Goal: Information Seeking & Learning: Learn about a topic

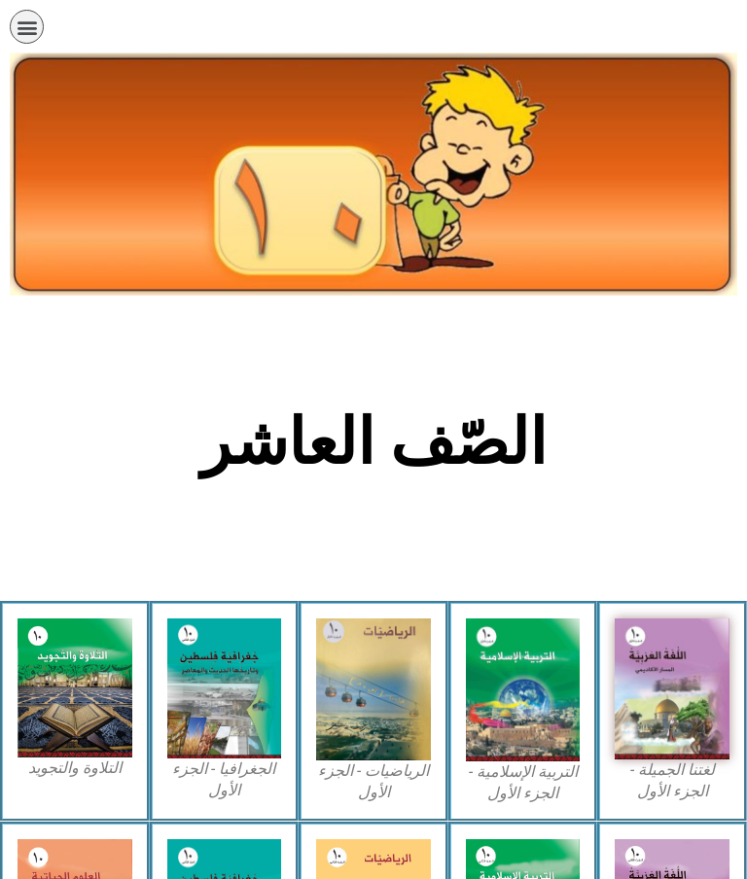
click at [554, 688] on img at bounding box center [523, 690] width 115 height 142
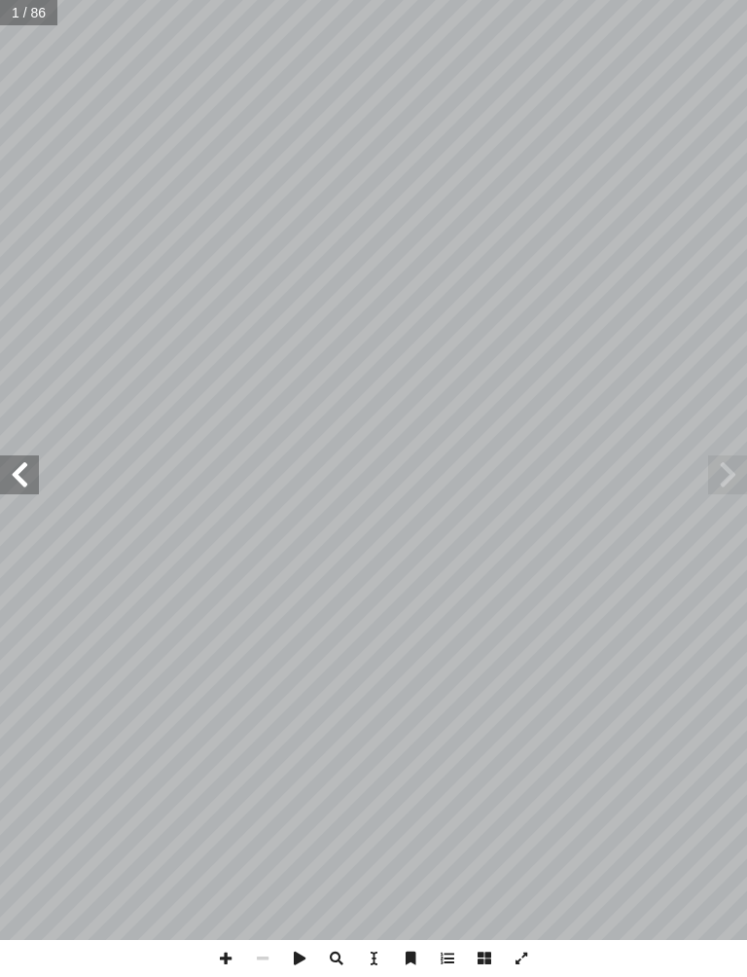
click at [37, 471] on span at bounding box center [19, 474] width 39 height 39
click at [37, 486] on span at bounding box center [19, 474] width 39 height 39
click at [38, 467] on span at bounding box center [19, 474] width 39 height 39
click at [9, 459] on span at bounding box center [19, 474] width 39 height 39
click at [20, 481] on span at bounding box center [19, 474] width 39 height 39
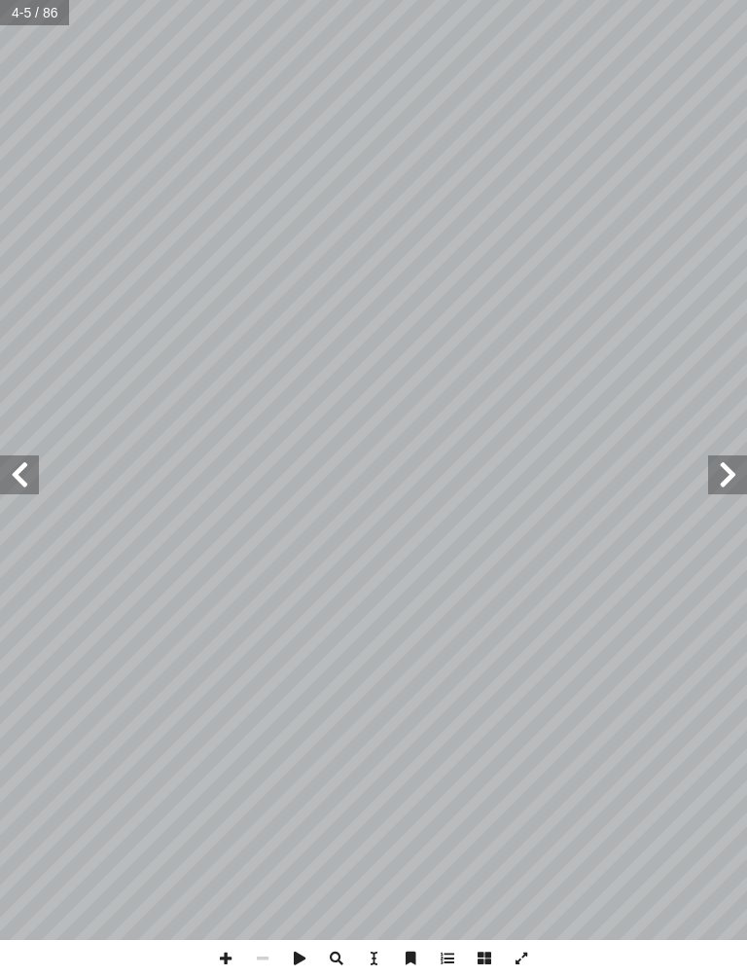
click at [38, 486] on span at bounding box center [19, 474] width 39 height 39
click at [22, 469] on span at bounding box center [19, 474] width 39 height 39
click at [30, 472] on span at bounding box center [19, 474] width 39 height 39
click at [33, 470] on span at bounding box center [19, 474] width 39 height 39
click at [15, 458] on span at bounding box center [19, 474] width 39 height 39
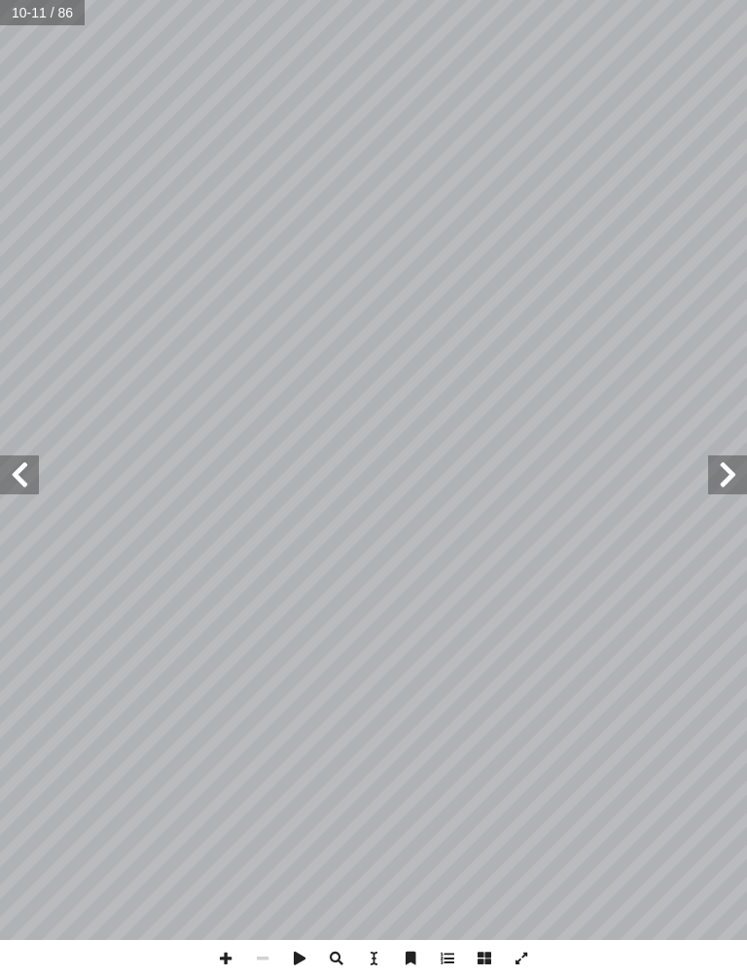
click at [17, 462] on span at bounding box center [19, 474] width 39 height 39
click at [23, 474] on span at bounding box center [19, 474] width 39 height 39
click at [21, 486] on span at bounding box center [19, 474] width 39 height 39
click at [719, 477] on span at bounding box center [727, 474] width 39 height 39
click at [10, 474] on span at bounding box center [19, 474] width 39 height 39
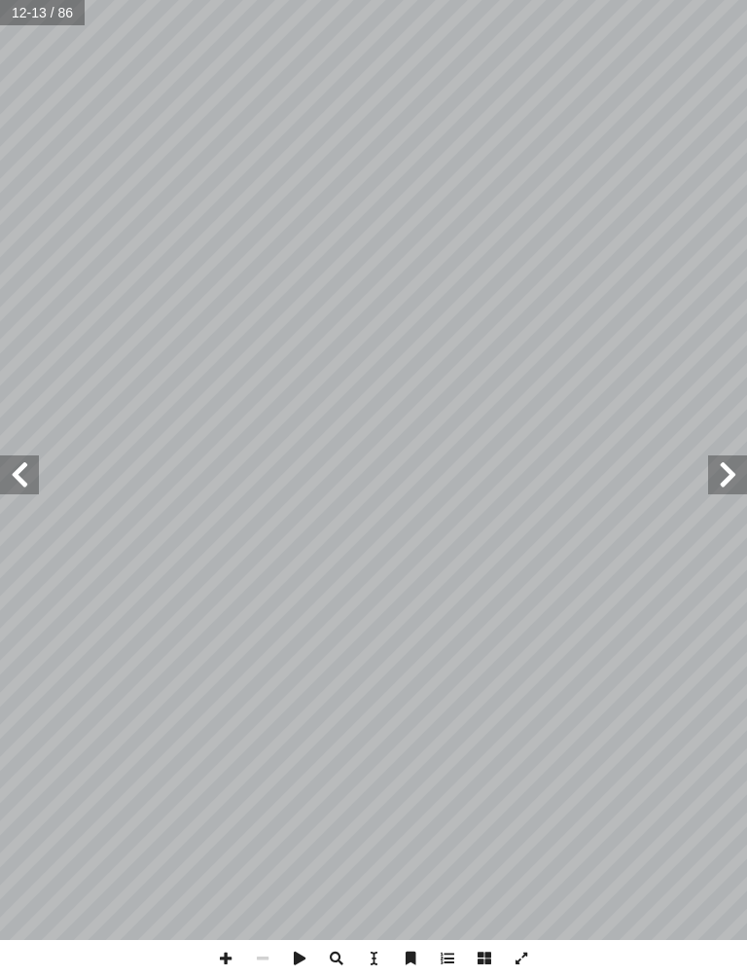
click at [4, 467] on span at bounding box center [19, 474] width 39 height 39
click at [729, 467] on span at bounding box center [727, 474] width 39 height 39
click at [12, 467] on span at bounding box center [19, 474] width 39 height 39
click at [22, 480] on span at bounding box center [19, 474] width 39 height 39
click at [736, 461] on span at bounding box center [727, 474] width 39 height 39
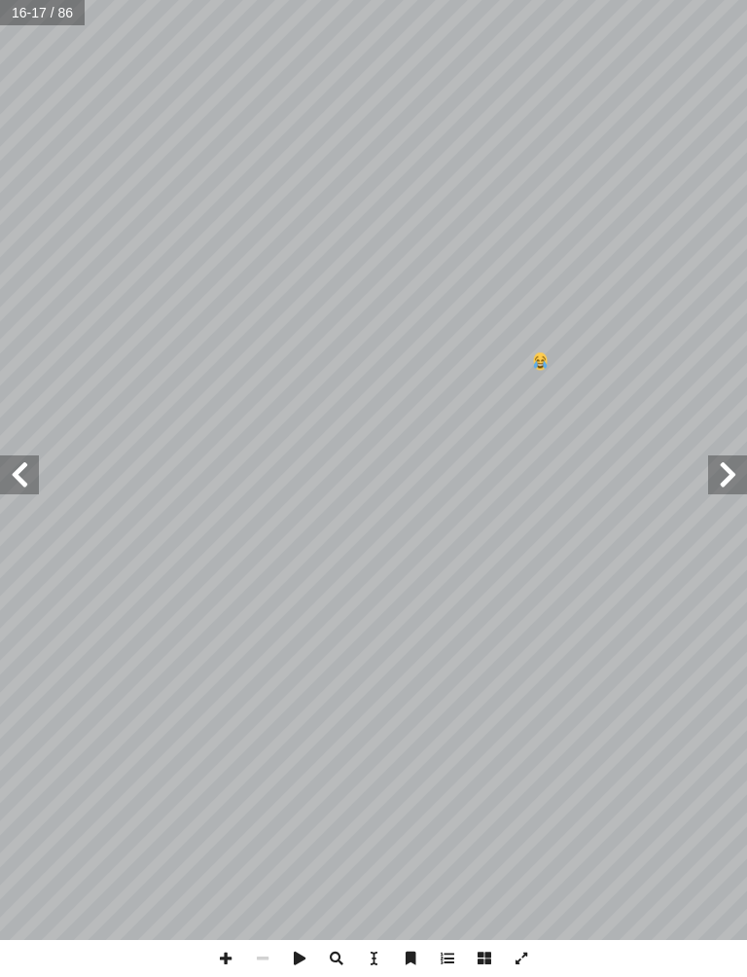
click at [727, 482] on span at bounding box center [727, 474] width 39 height 39
click at [7, 464] on span at bounding box center [19, 474] width 39 height 39
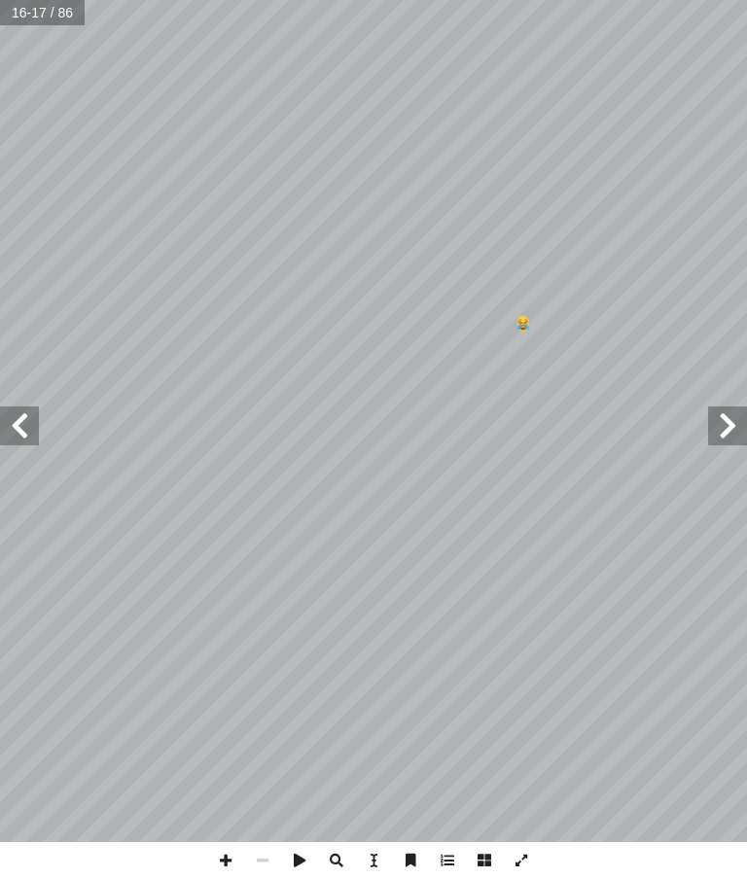
click at [732, 439] on span at bounding box center [727, 426] width 39 height 39
click at [718, 437] on span at bounding box center [727, 426] width 39 height 39
click at [710, 426] on span at bounding box center [727, 426] width 39 height 39
click at [2, 436] on span at bounding box center [19, 426] width 39 height 39
click at [728, 417] on span at bounding box center [727, 426] width 39 height 39
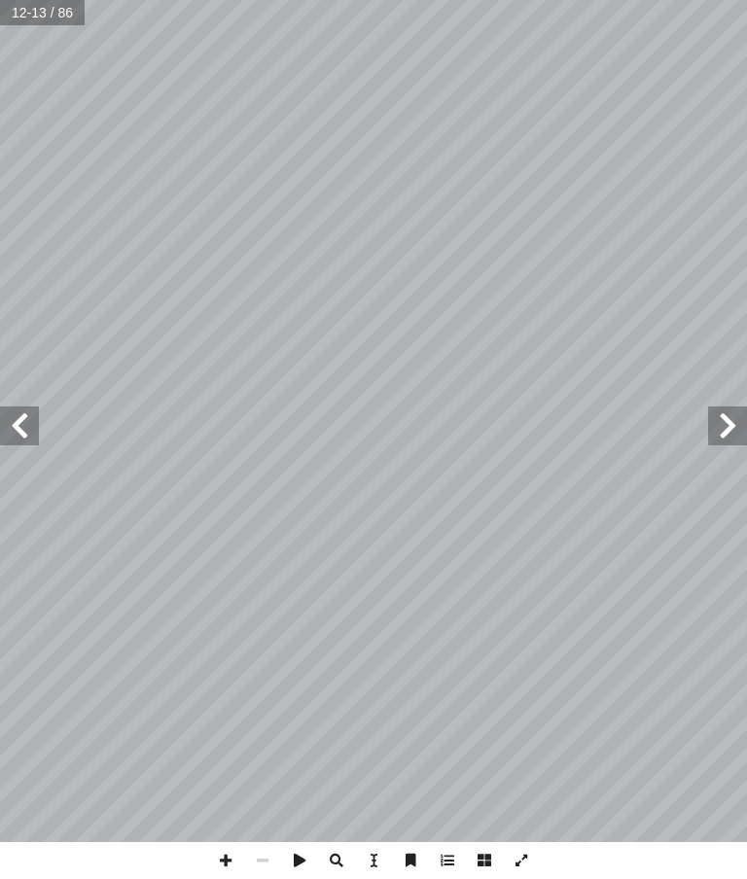
click at [27, 408] on span at bounding box center [19, 426] width 39 height 39
click at [3, 443] on span at bounding box center [19, 426] width 39 height 39
click at [6, 416] on span at bounding box center [19, 426] width 39 height 39
